Goal: Submit feedback/report problem: Submit feedback/report problem

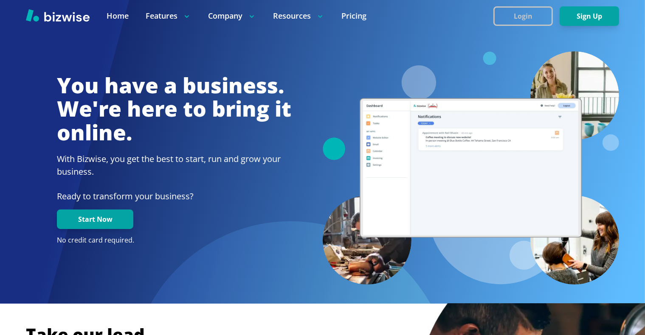
click at [505, 20] on button "Login" at bounding box center [522, 16] width 59 height 20
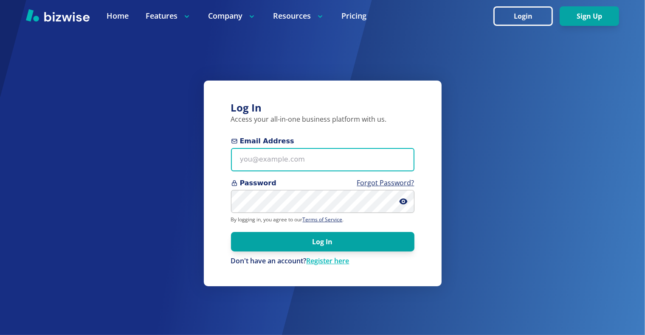
click at [309, 170] on input "Email Address" at bounding box center [322, 159] width 183 height 23
type input "[EMAIL_ADDRESS][DOMAIN_NAME]"
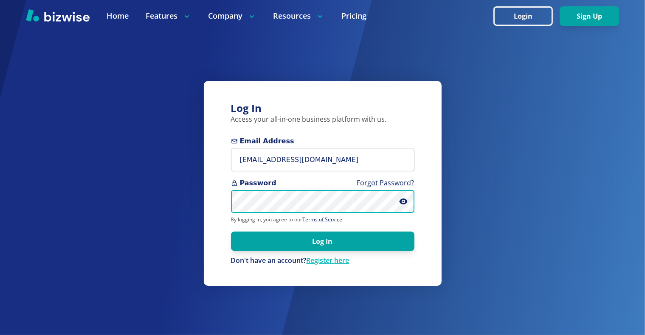
click at [231, 232] on button "Log In" at bounding box center [322, 242] width 183 height 20
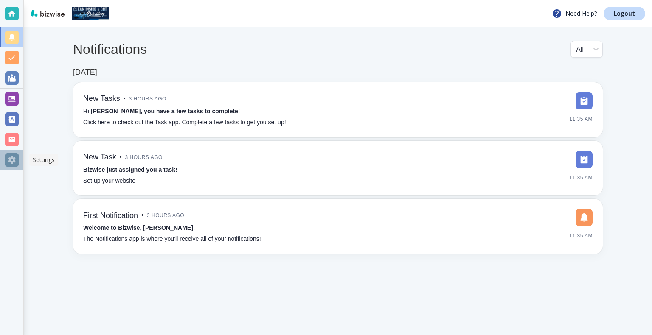
click at [16, 164] on div at bounding box center [12, 160] width 14 height 14
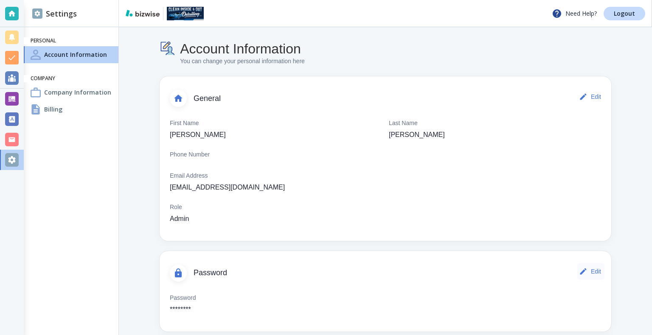
click at [590, 271] on button "Edit" at bounding box center [590, 271] width 27 height 17
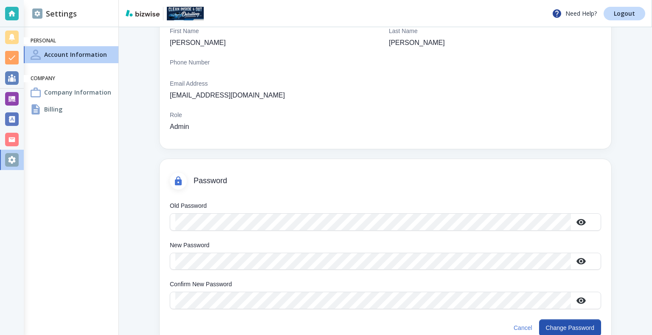
scroll to position [99, 0]
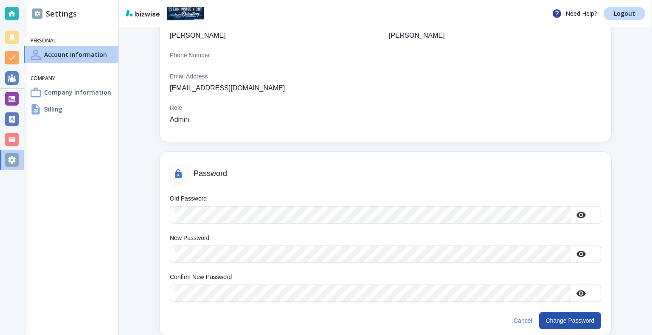
click at [360, 262] on div "New Password" at bounding box center [385, 254] width 431 height 17
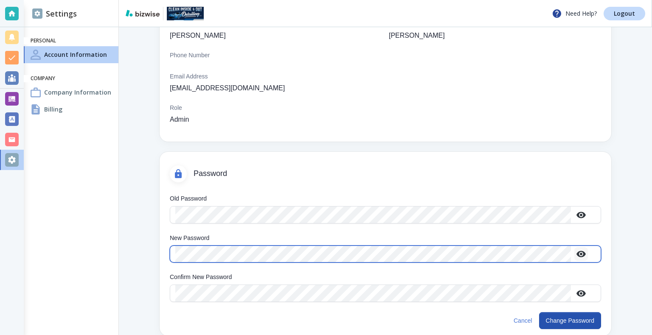
click at [579, 255] on icon "button" at bounding box center [580, 254] width 9 height 6
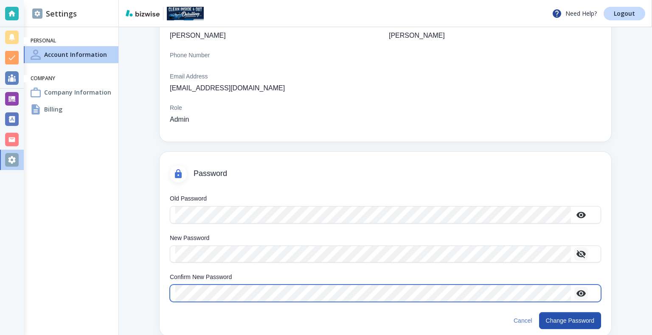
click at [585, 293] on icon "button" at bounding box center [580, 293] width 9 height 6
click at [585, 293] on icon "button" at bounding box center [580, 294] width 9 height 8
click at [585, 292] on icon "button" at bounding box center [580, 293] width 9 height 6
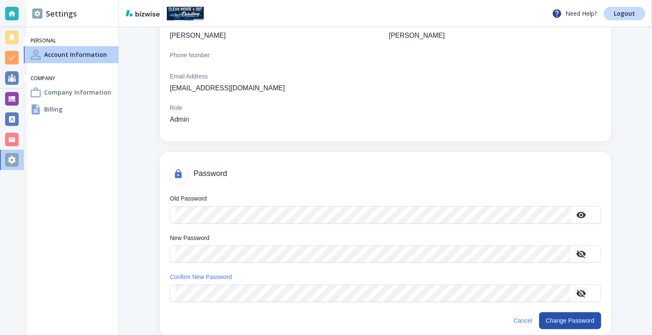
click at [548, 311] on div "Cancel Change Password" at bounding box center [386, 322] width 452 height 27
click at [550, 325] on button "Change Password" at bounding box center [570, 320] width 62 height 17
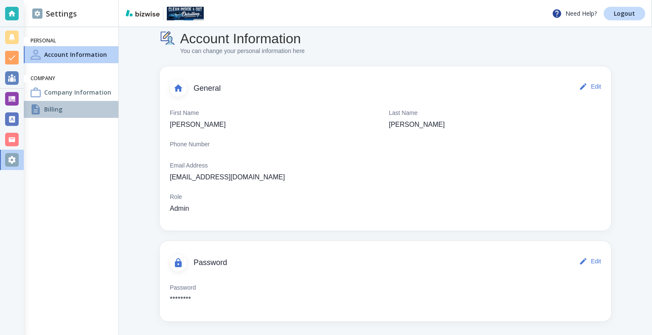
click at [72, 103] on div "Billing" at bounding box center [71, 109] width 95 height 17
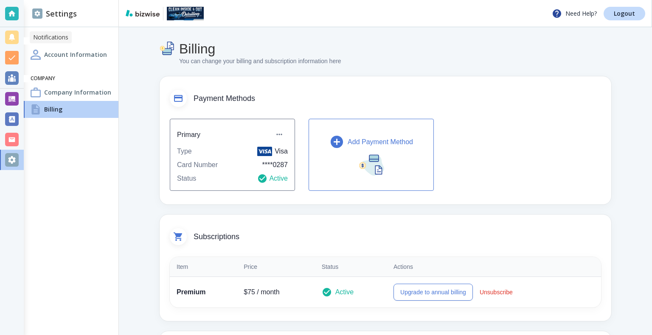
click at [10, 40] on div at bounding box center [12, 38] width 14 height 14
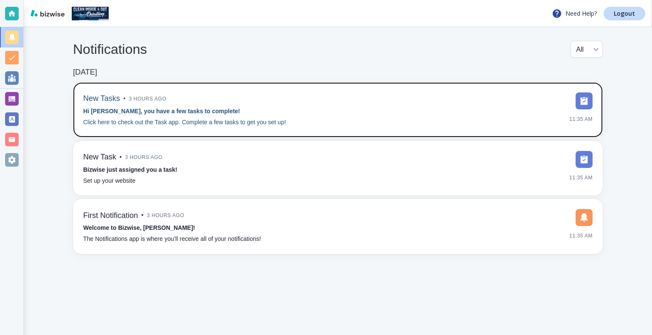
click at [583, 101] on img at bounding box center [584, 101] width 17 height 17
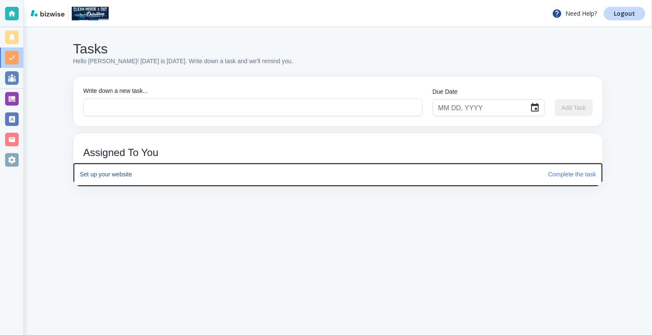
click at [555, 174] on h6 "Complete the task" at bounding box center [572, 174] width 48 height 9
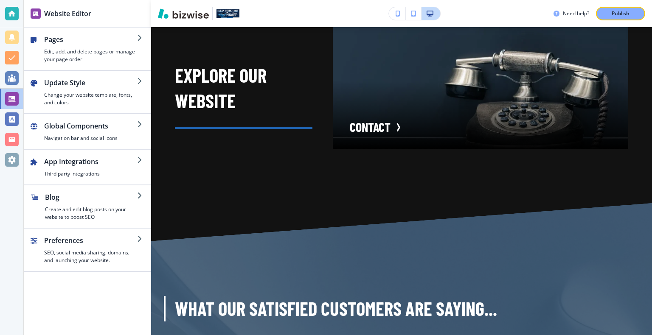
scroll to position [2621, 0]
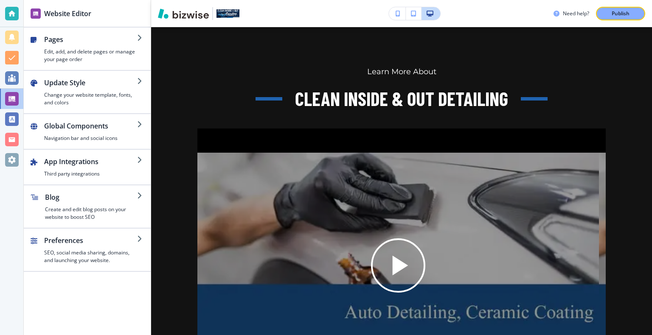
scroll to position [3272, 0]
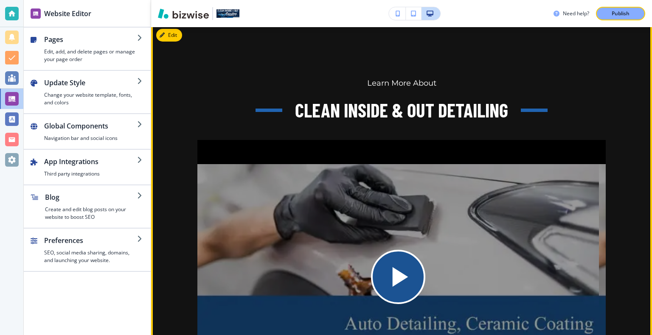
click at [416, 250] on div "Play button for video with title: undefined" at bounding box center [398, 277] width 54 height 54
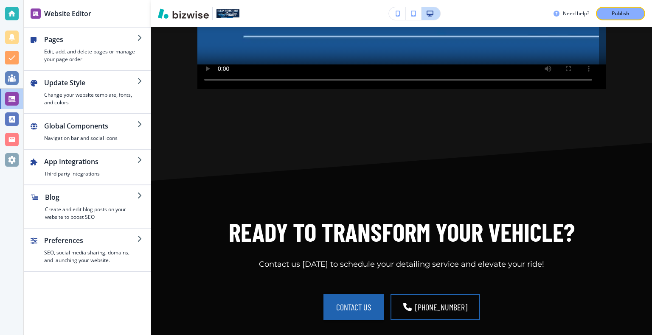
scroll to position [3610, 0]
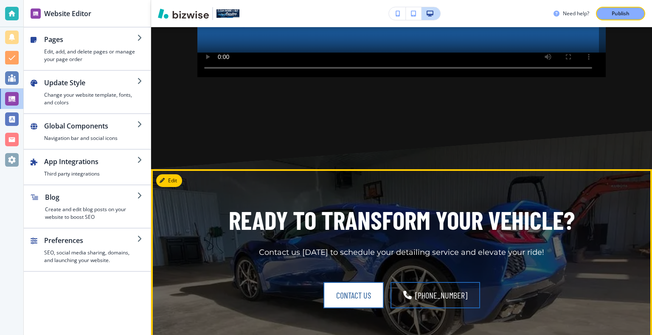
click at [380, 282] on button "CONTACT US" at bounding box center [353, 295] width 60 height 26
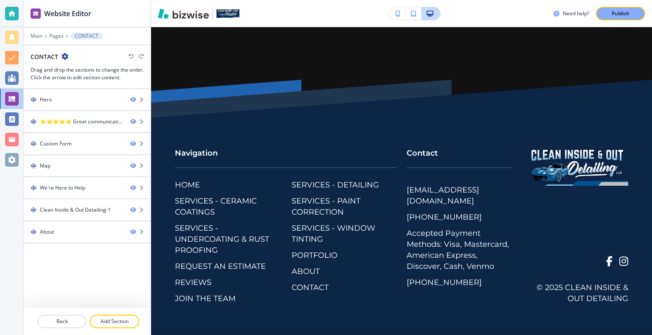
scroll to position [0, 0]
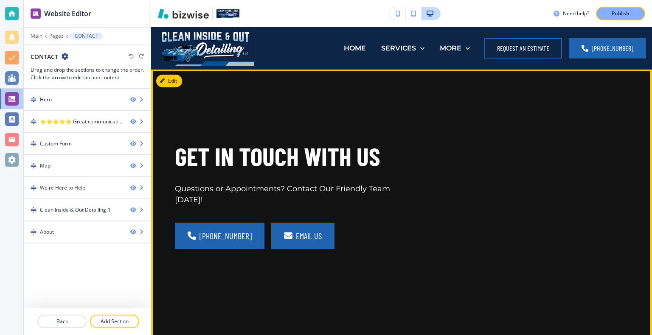
click at [295, 236] on link "email us" at bounding box center [302, 236] width 63 height 26
click at [285, 228] on link "email us" at bounding box center [302, 236] width 63 height 26
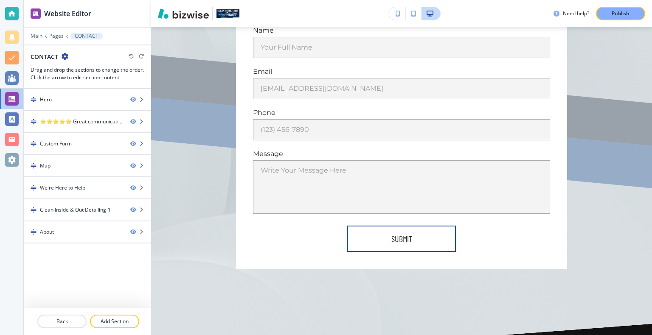
scroll to position [655, 0]
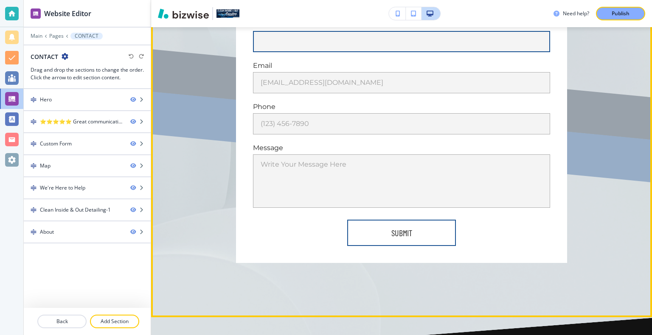
click at [412, 47] on input "Your Full Name" at bounding box center [401, 41] width 297 height 21
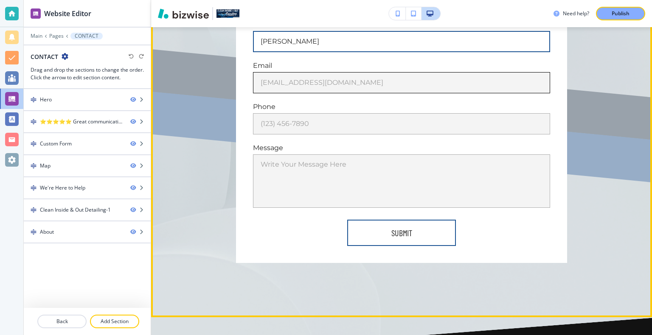
type input "jeremy"
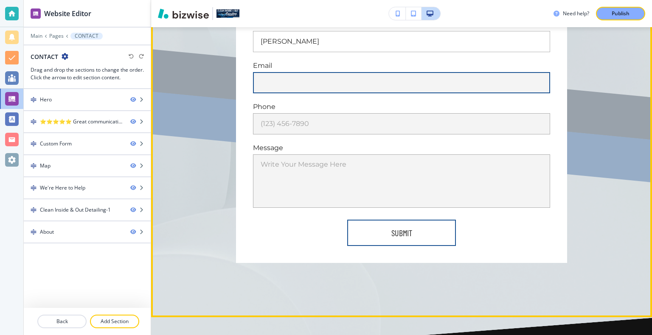
click at [382, 81] on input "[EMAIL_ADDRESS][DOMAIN_NAME]" at bounding box center [401, 82] width 297 height 21
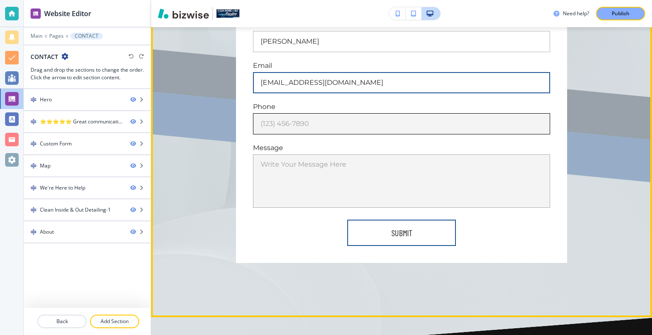
type input "[EMAIL_ADDRESS][DOMAIN_NAME]"
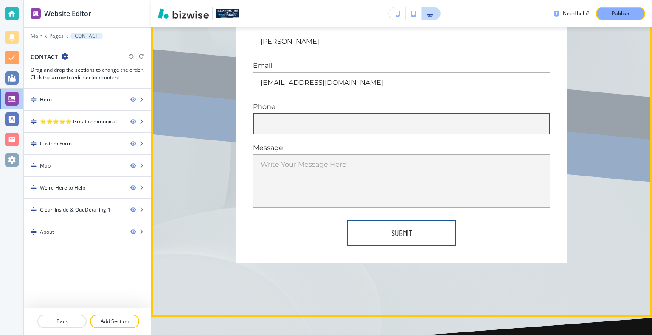
click at [362, 122] on input "(123) 456-7890" at bounding box center [401, 123] width 297 height 21
type input "6"
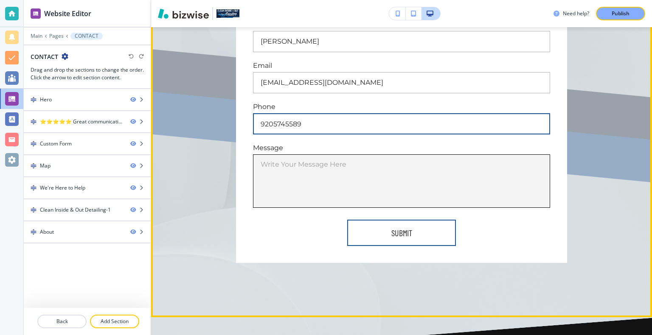
type input "9205745589"
click at [360, 157] on div "x Write Your Message Here" at bounding box center [401, 181] width 297 height 53
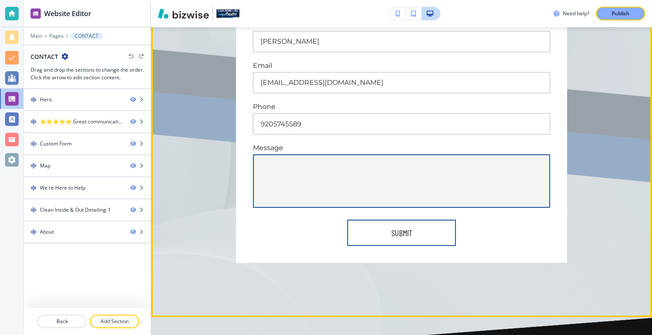
type textarea "c"
type textarea "x"
type textarea "ce"
type textarea "x"
type textarea "cer"
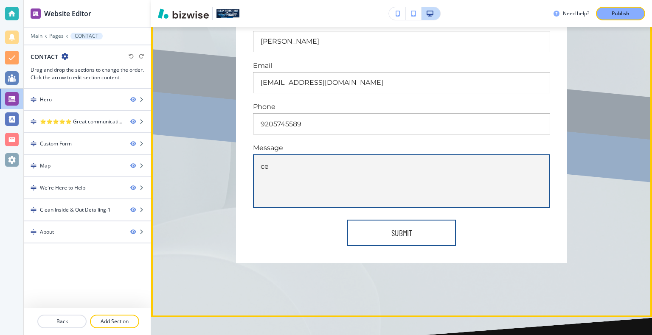
type textarea "x"
type textarea "cera"
type textarea "x"
type textarea "ceram"
type textarea "x"
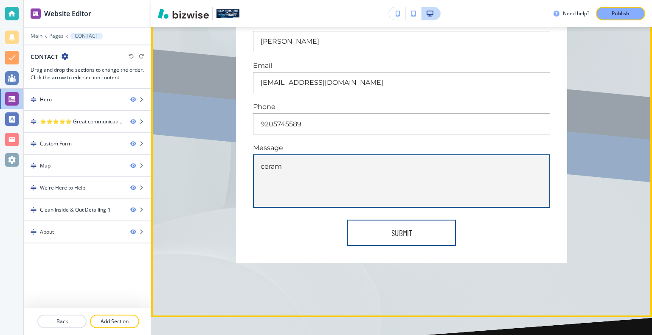
type textarea "cerami"
type textarea "x"
type textarea "ceramic"
type textarea "x"
type textarea "ceramic"
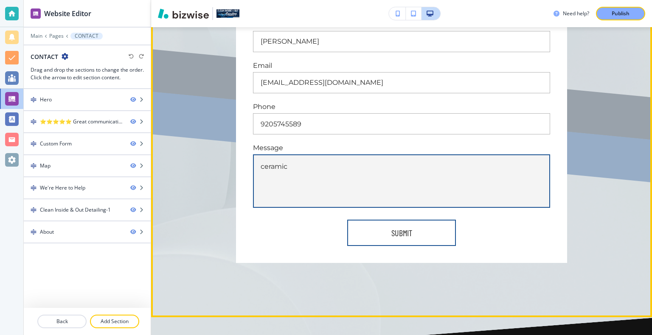
type textarea "x"
type textarea "ceramic c"
type textarea "x"
type textarea "ceramic ca"
type textarea "x"
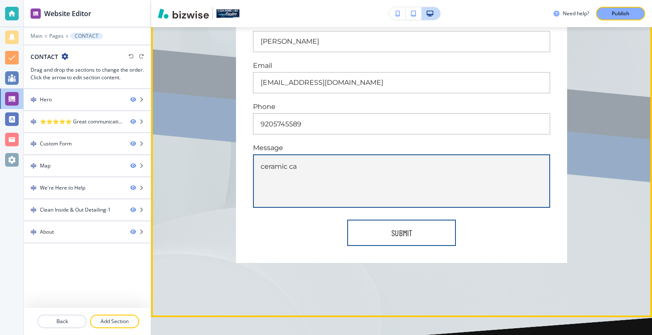
type textarea "ceramic cao"
type textarea "x"
type textarea "ceramic caot"
type textarea "x"
type textarea "ceramic caoti"
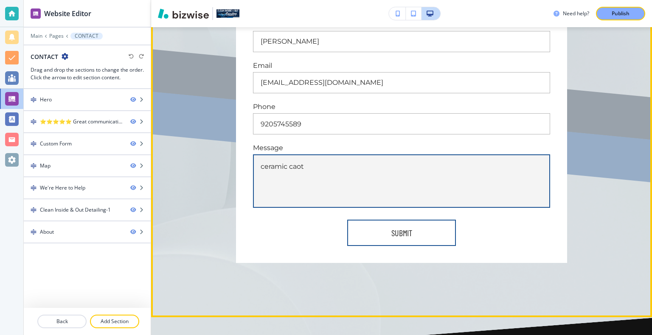
type textarea "x"
type textarea "ceramic caotin"
type textarea "x"
type textarea "ceramic caoting"
type textarea "x"
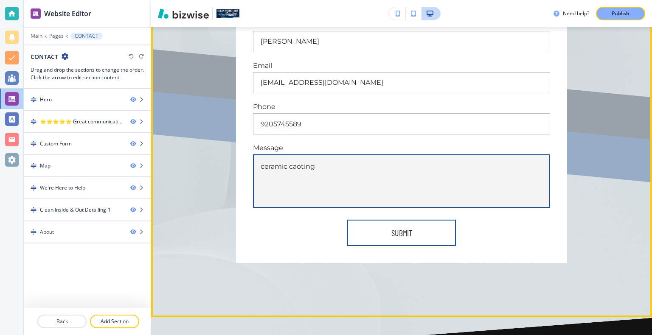
click at [296, 166] on textarea "ceramic caoting" at bounding box center [402, 181] width 282 height 39
type textarea "ceramic cating"
type textarea "x"
type textarea "ceramic cting"
type textarea "x"
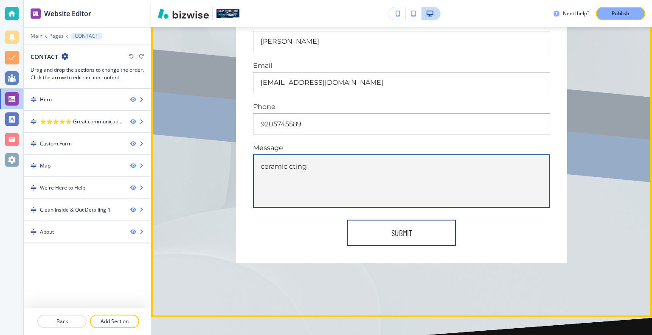
type textarea "ceramic coting"
type textarea "x"
type textarea "ceramic coating"
type textarea "x"
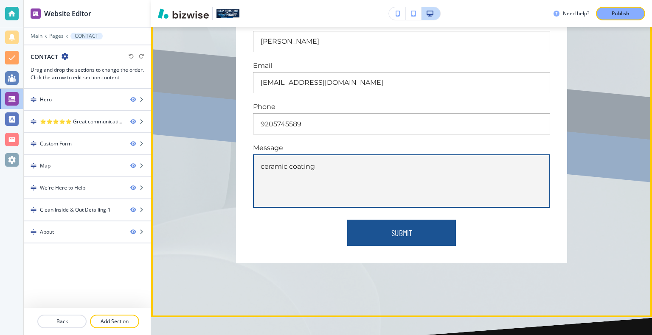
type textarea "ceramic coating"
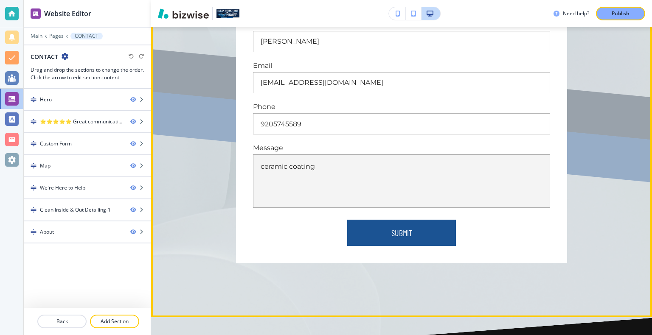
click at [370, 224] on button "SUBMIT" at bounding box center [401, 233] width 109 height 26
type textarea "x"
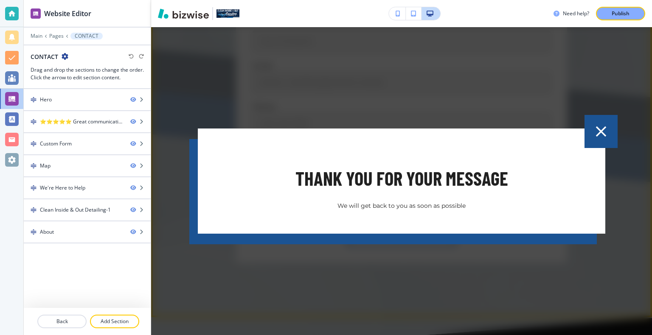
click at [609, 121] on button "button" at bounding box center [600, 131] width 33 height 33
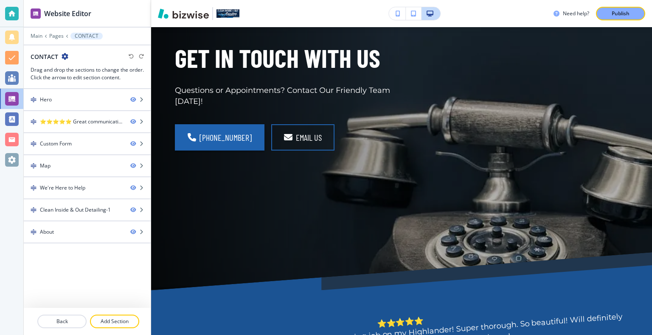
scroll to position [0, 0]
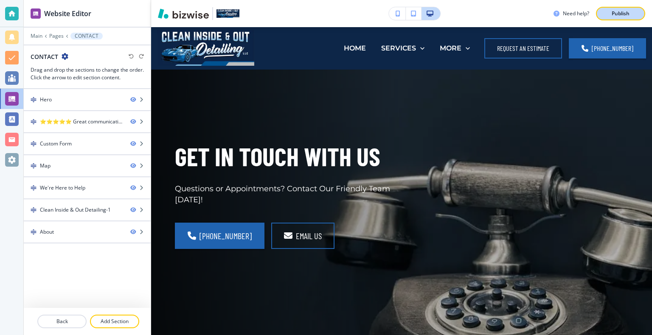
click at [629, 8] on button "Publish" at bounding box center [620, 14] width 49 height 14
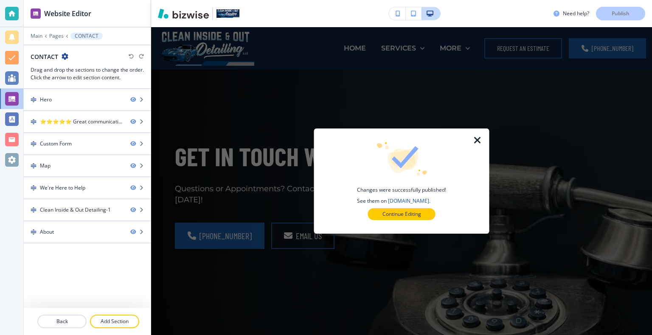
click at [479, 141] on icon "button" at bounding box center [477, 140] width 10 height 10
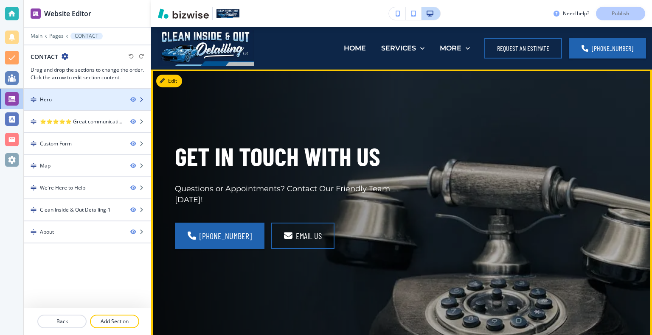
click at [114, 101] on div "Hero" at bounding box center [74, 100] width 100 height 8
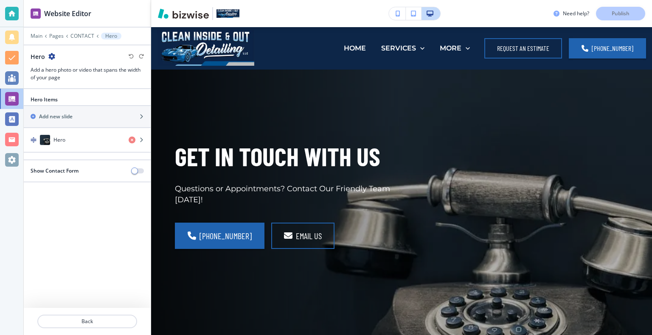
scroll to position [42, 0]
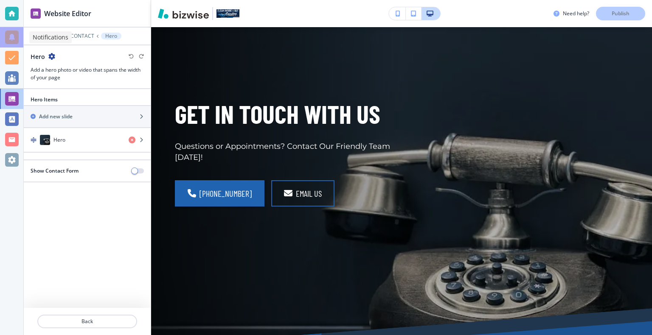
click at [12, 40] on div at bounding box center [12, 38] width 14 height 14
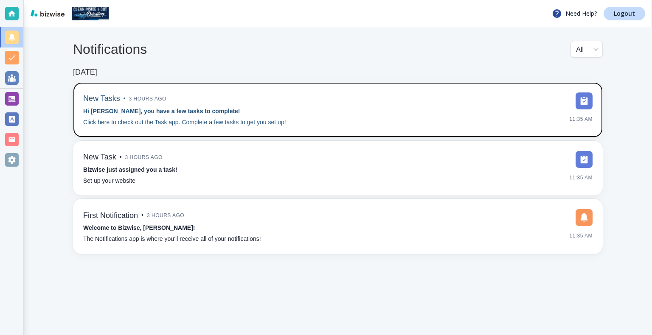
click at [452, 106] on div "New Tasks • 3 hours ago Hi Jeremy, you have a few tasks to complete! Click here…" at bounding box center [337, 110] width 509 height 35
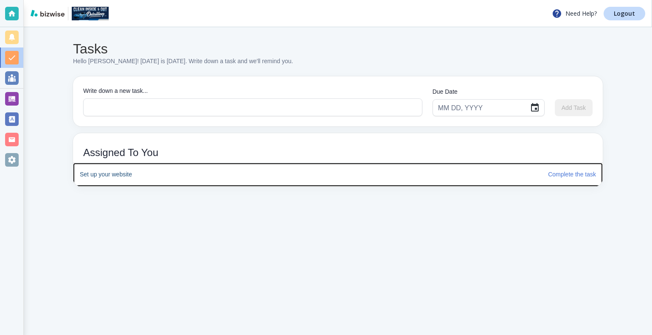
click at [566, 177] on h6 "Complete the task" at bounding box center [572, 174] width 48 height 9
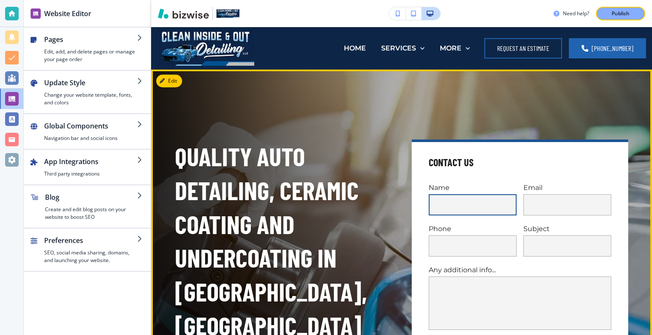
click at [476, 201] on input "text" at bounding box center [473, 204] width 88 height 21
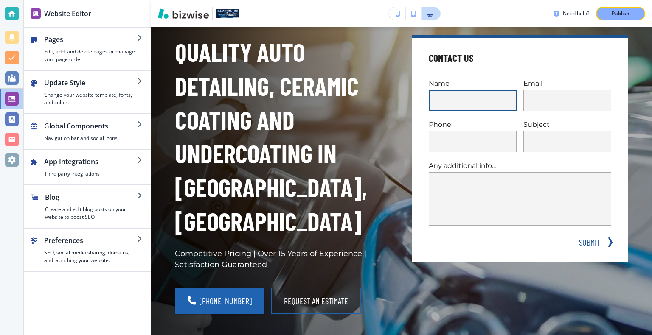
scroll to position [93, 0]
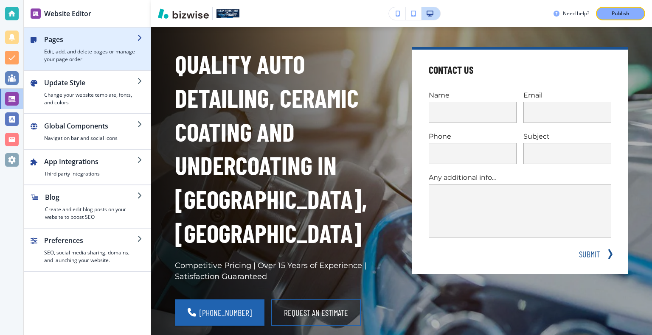
click at [142, 47] on div "button" at bounding box center [144, 48] width 14 height 29
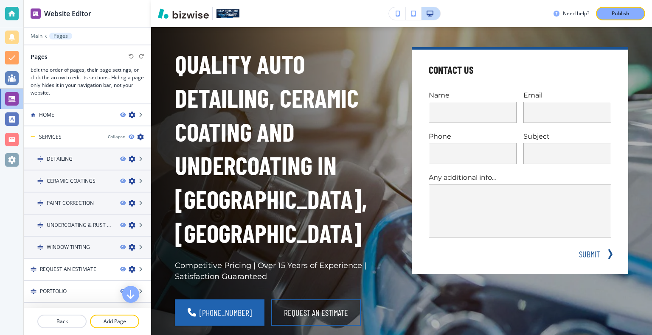
click at [139, 66] on h3 "Edit the order of pages, their page settings, or click the arrow to edit its se…" at bounding box center [87, 81] width 113 height 31
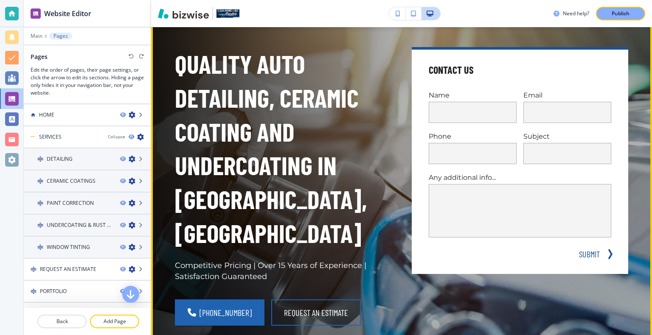
click at [570, 77] on div "Contact Us Name Email Phone Subject Any additional info... x SUBMIT" at bounding box center [520, 160] width 216 height 227
drag, startPoint x: 570, startPoint y: 77, endPoint x: 580, endPoint y: 74, distance: 10.5
click at [580, 74] on div "Contact Us Name Email Phone Subject Any additional info... x SUBMIT" at bounding box center [520, 160] width 216 height 227
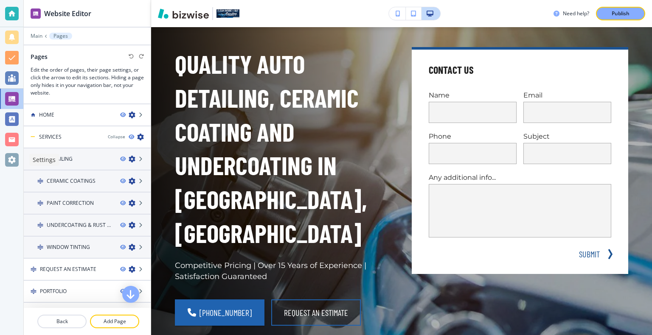
click at [17, 159] on div at bounding box center [12, 160] width 14 height 14
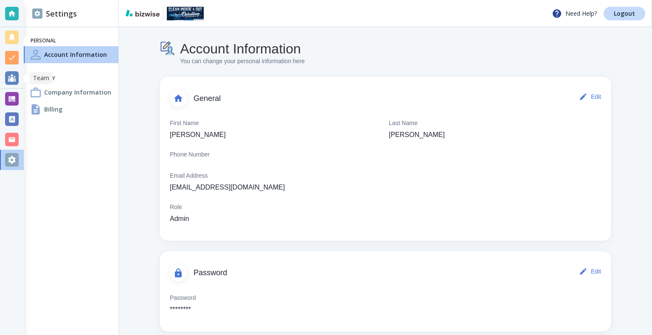
click at [7, 81] on div at bounding box center [12, 78] width 14 height 14
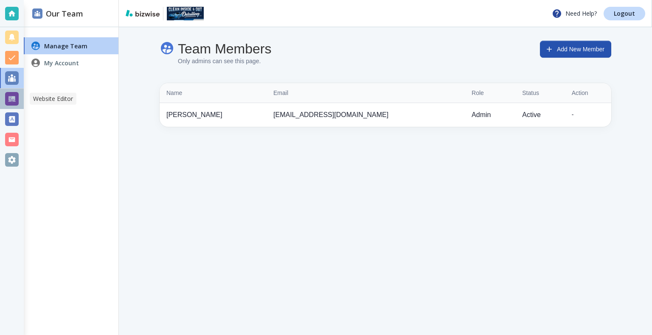
click at [15, 98] on div at bounding box center [12, 99] width 14 height 14
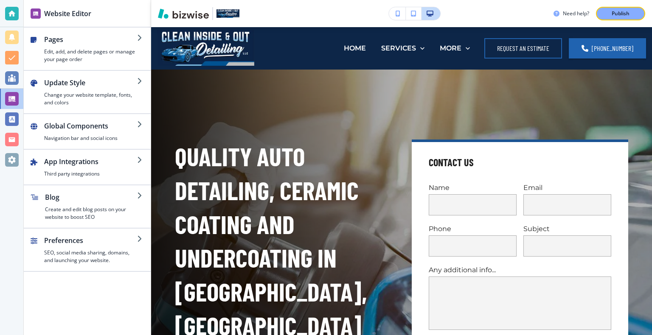
click at [34, 18] on div "Website Editor" at bounding box center [87, 13] width 127 height 27
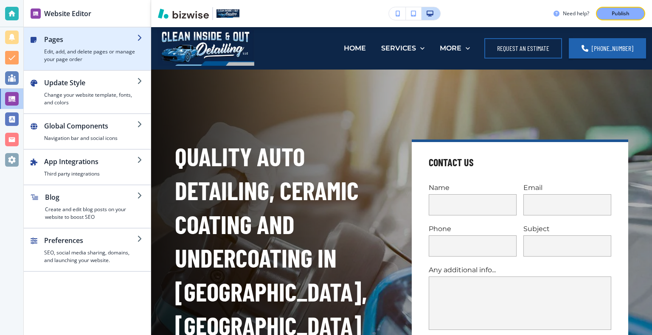
click at [42, 39] on div "button" at bounding box center [40, 48] width 7 height 29
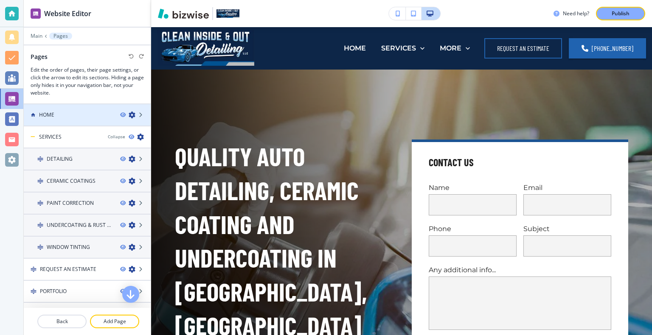
click at [90, 116] on div "HOME" at bounding box center [69, 115] width 90 height 8
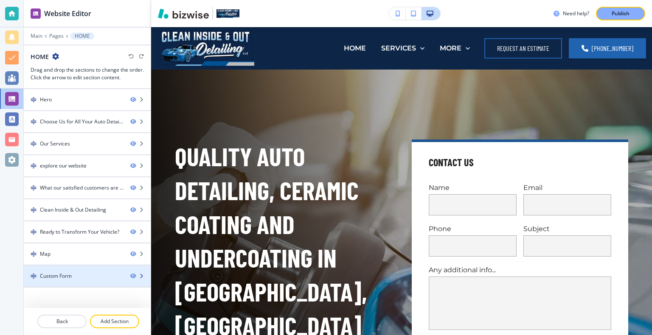
click at [107, 276] on div "Custom Form" at bounding box center [74, 276] width 100 height 8
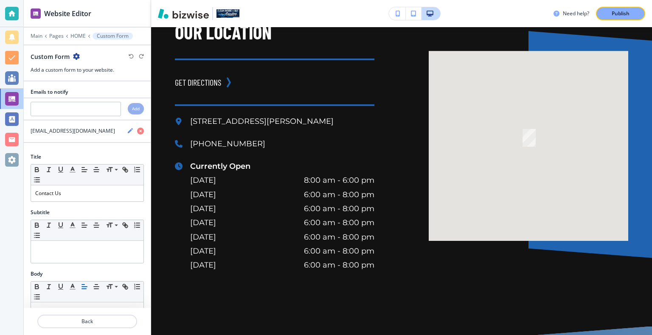
scroll to position [4352, 0]
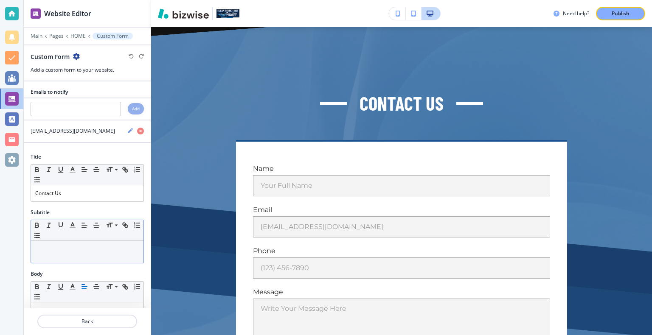
click at [62, 241] on div at bounding box center [87, 252] width 112 height 22
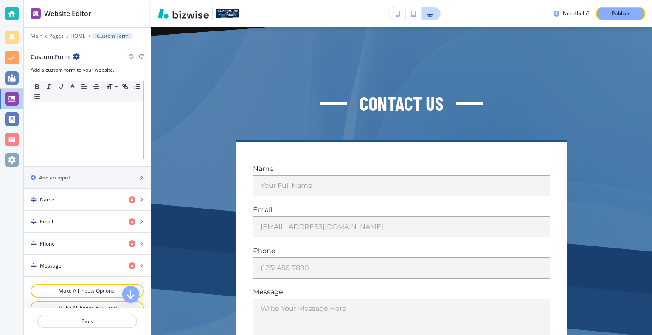
scroll to position [259, 0]
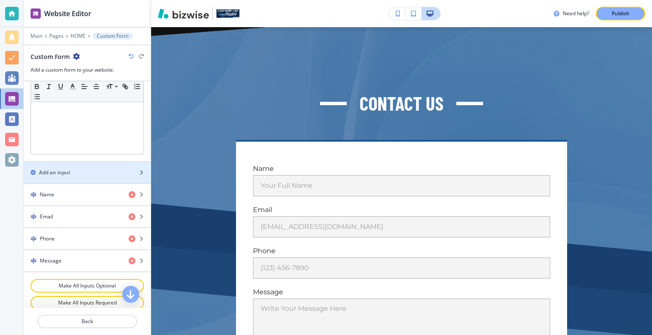
click at [131, 177] on div "button" at bounding box center [87, 180] width 127 height 7
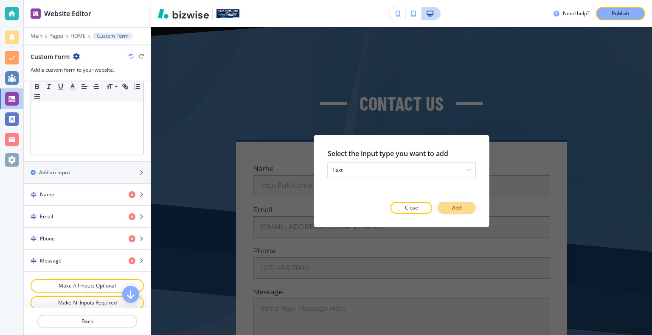
click at [447, 205] on button "Add" at bounding box center [457, 208] width 38 height 12
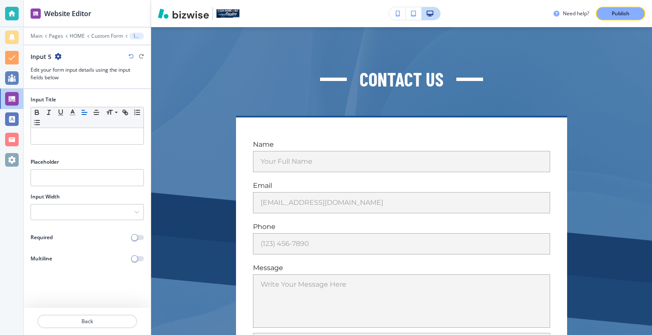
scroll to position [4365, 0]
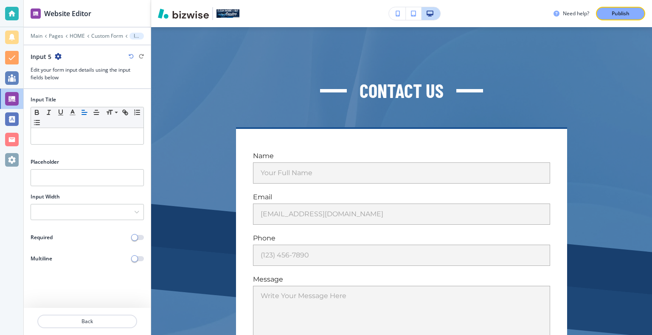
click at [129, 56] on icon "button" at bounding box center [131, 56] width 5 height 5
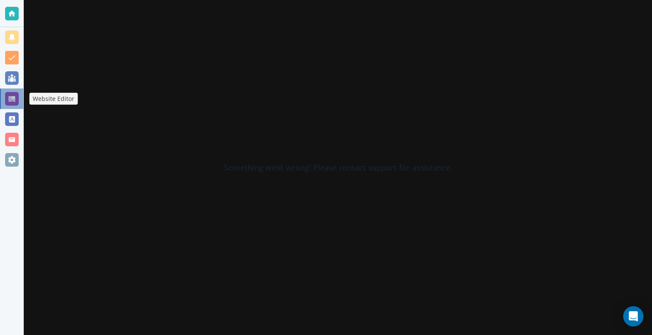
click at [17, 96] on div at bounding box center [12, 99] width 14 height 14
click at [10, 12] on div at bounding box center [12, 14] width 14 height 14
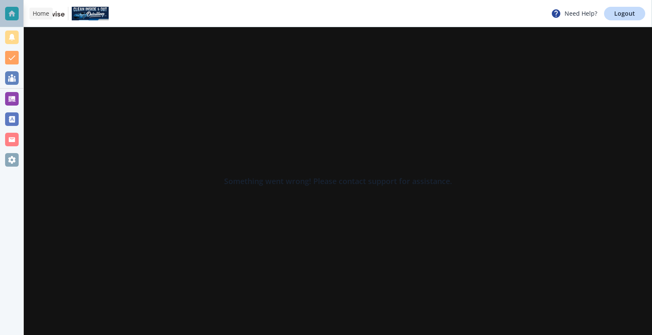
click at [10, 12] on div at bounding box center [12, 14] width 14 height 14
click at [81, 13] on img at bounding box center [90, 14] width 37 height 14
click at [15, 160] on div at bounding box center [12, 160] width 14 height 14
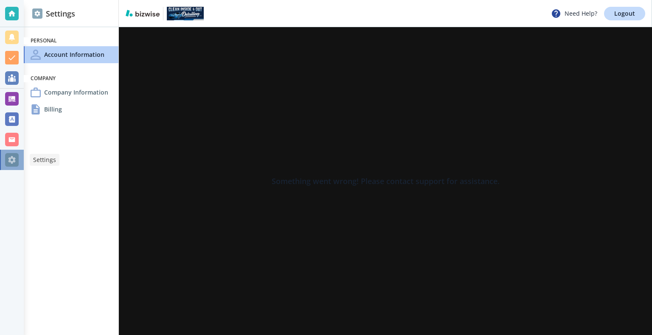
click at [15, 160] on div at bounding box center [12, 160] width 14 height 14
click at [615, 13] on p "Logout" at bounding box center [624, 14] width 21 height 6
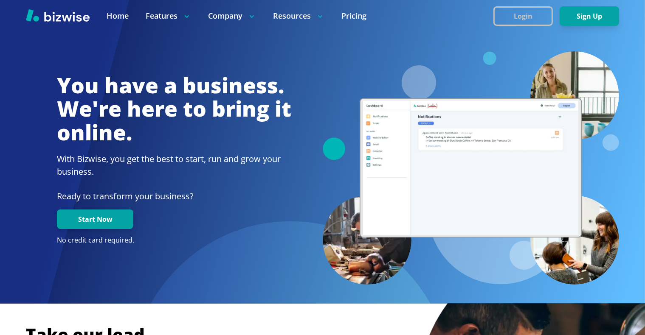
click at [515, 13] on button "Login" at bounding box center [522, 16] width 59 height 20
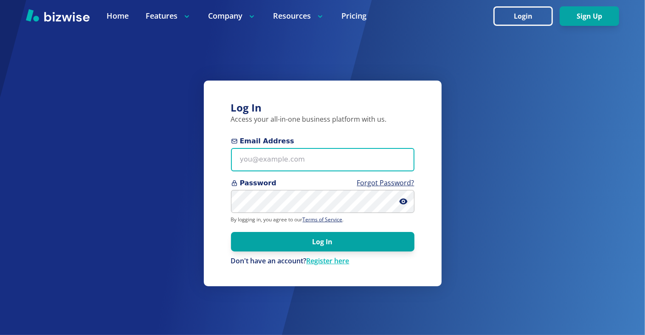
click at [358, 155] on input "Email Address" at bounding box center [322, 159] width 183 height 23
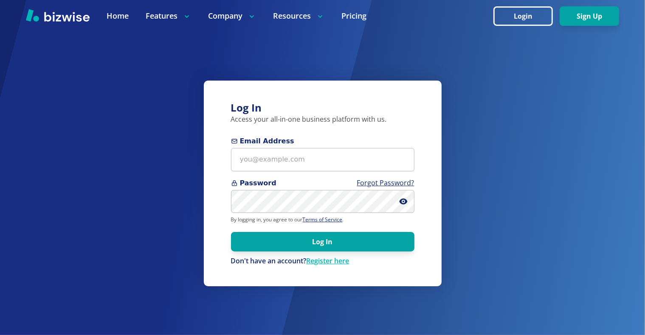
click at [336, 155] on input "Email Address" at bounding box center [322, 159] width 183 height 23
type input "[EMAIL_ADDRESS][DOMAIN_NAME]"
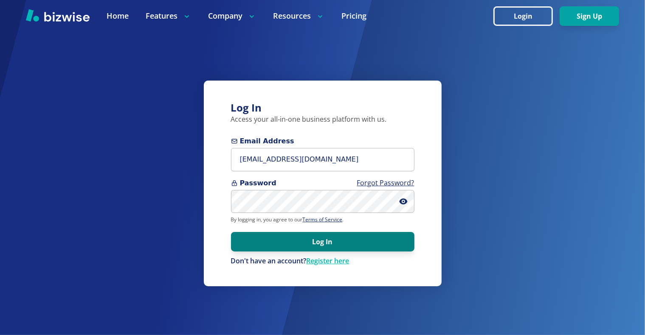
click at [324, 241] on button "Log In" at bounding box center [322, 242] width 183 height 20
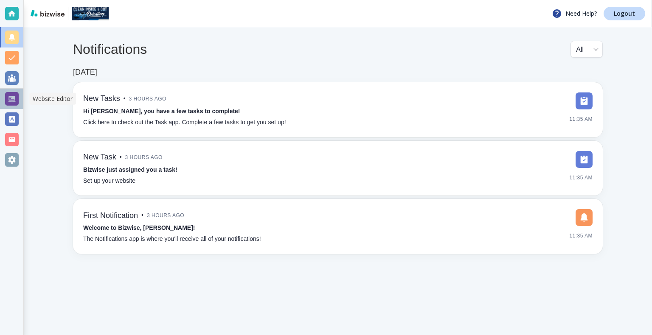
click at [15, 96] on div at bounding box center [12, 99] width 14 height 14
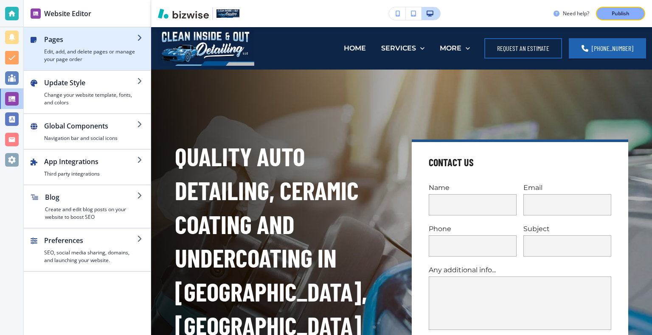
click at [79, 42] on h2 "Pages" at bounding box center [90, 39] width 93 height 10
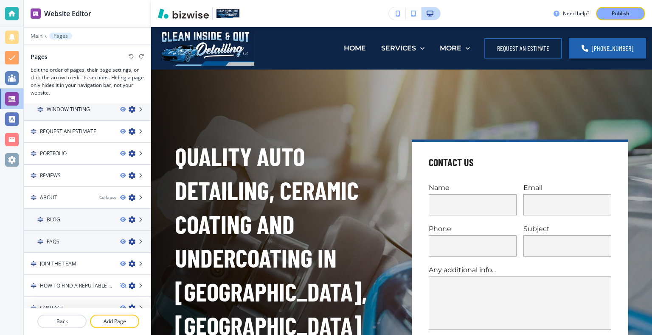
scroll to position [146, 0]
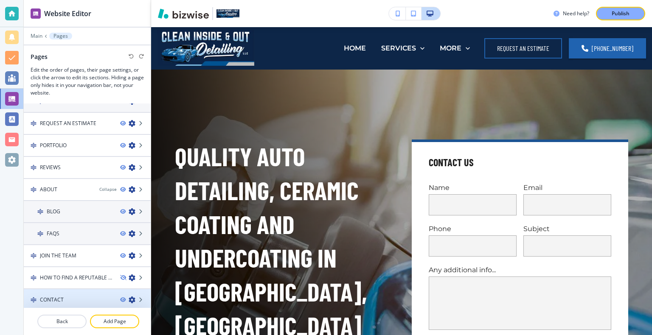
click at [129, 297] on icon "button" at bounding box center [132, 300] width 7 height 7
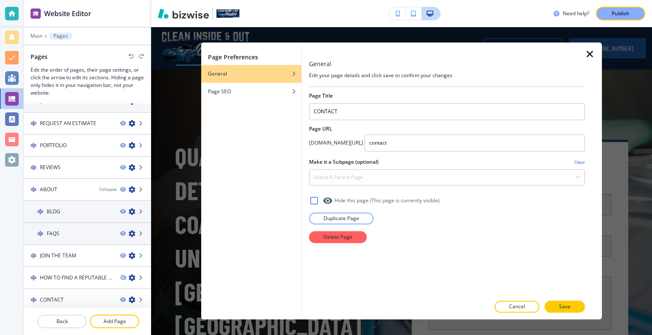
click at [589, 55] on icon "button" at bounding box center [590, 54] width 10 height 10
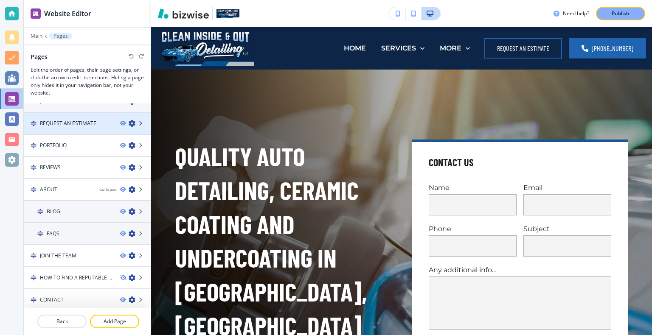
click at [139, 121] on icon at bounding box center [141, 123] width 5 height 5
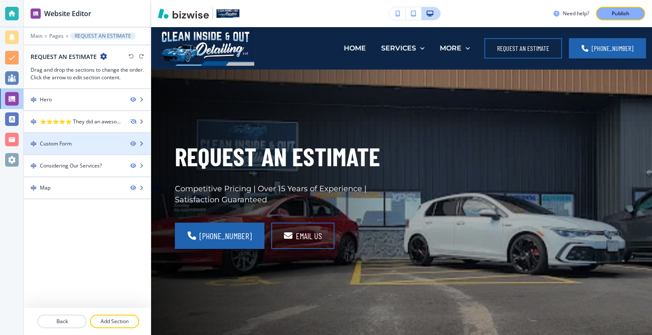
click at [143, 143] on icon "button" at bounding box center [141, 143] width 5 height 5
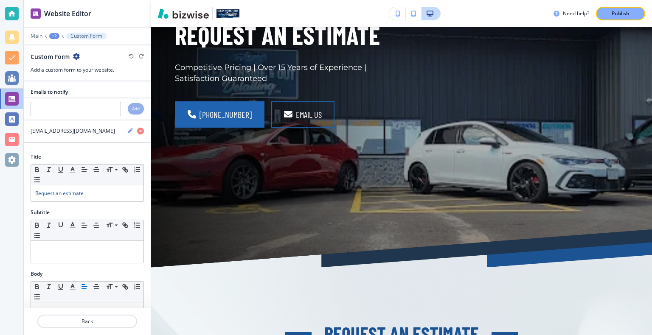
scroll to position [113, 0]
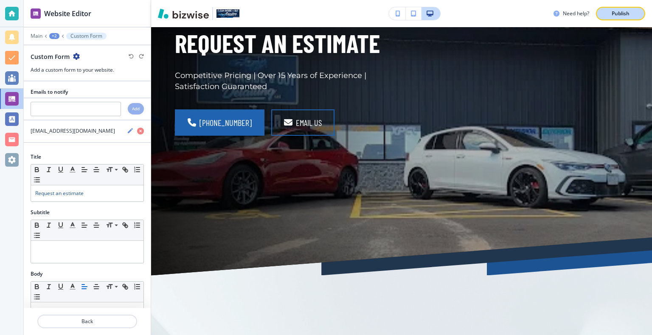
click at [638, 14] on button "Publish" at bounding box center [620, 14] width 49 height 14
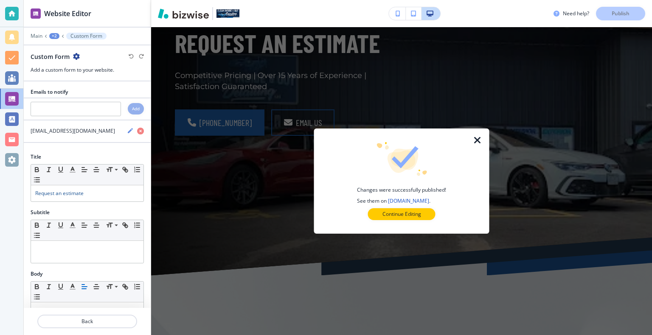
click at [480, 140] on icon "button" at bounding box center [477, 140] width 10 height 10
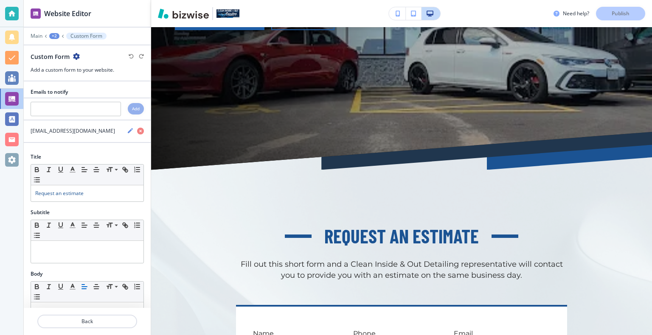
scroll to position [0, 0]
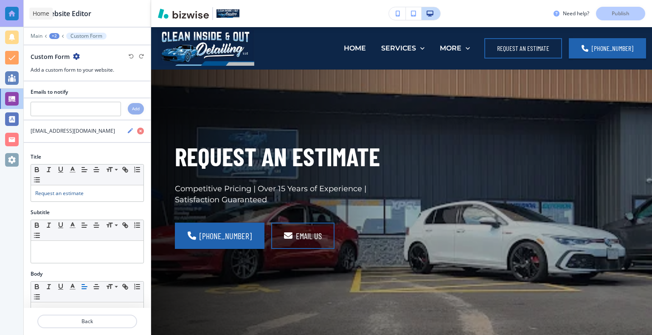
click at [13, 17] on div at bounding box center [12, 14] width 14 height 14
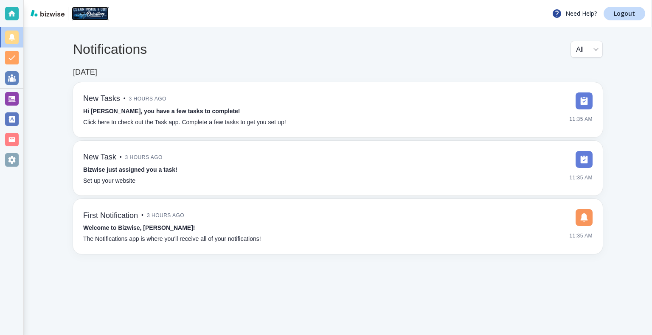
click at [87, 13] on img at bounding box center [90, 14] width 37 height 14
click at [15, 74] on div at bounding box center [12, 78] width 14 height 14
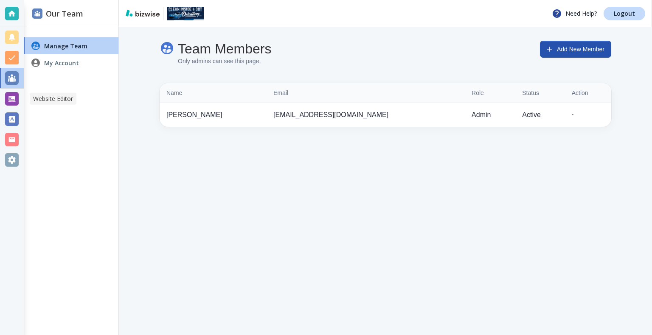
click at [15, 94] on div at bounding box center [12, 99] width 14 height 14
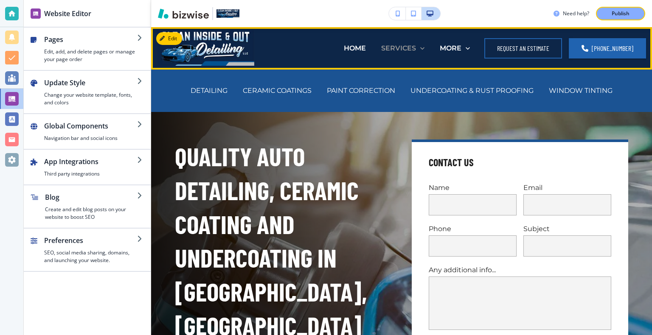
click at [423, 49] on div "SERVICES" at bounding box center [402, 48] width 43 height 10
click at [425, 49] on icon at bounding box center [422, 48] width 8 height 8
click at [427, 51] on icon at bounding box center [422, 48] width 8 height 8
click at [191, 93] on p "DETAILING" at bounding box center [209, 91] width 37 height 10
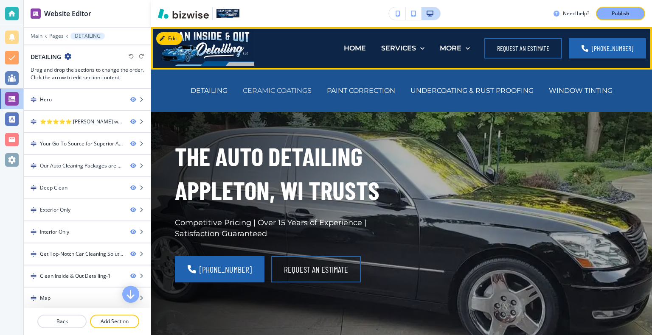
click at [298, 90] on p "CERAMIC COATINGS" at bounding box center [277, 91] width 69 height 10
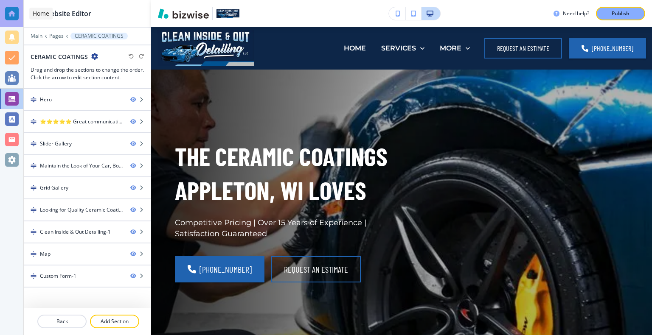
click at [9, 14] on div at bounding box center [12, 14] width 14 height 14
